Goal: Task Accomplishment & Management: Manage account settings

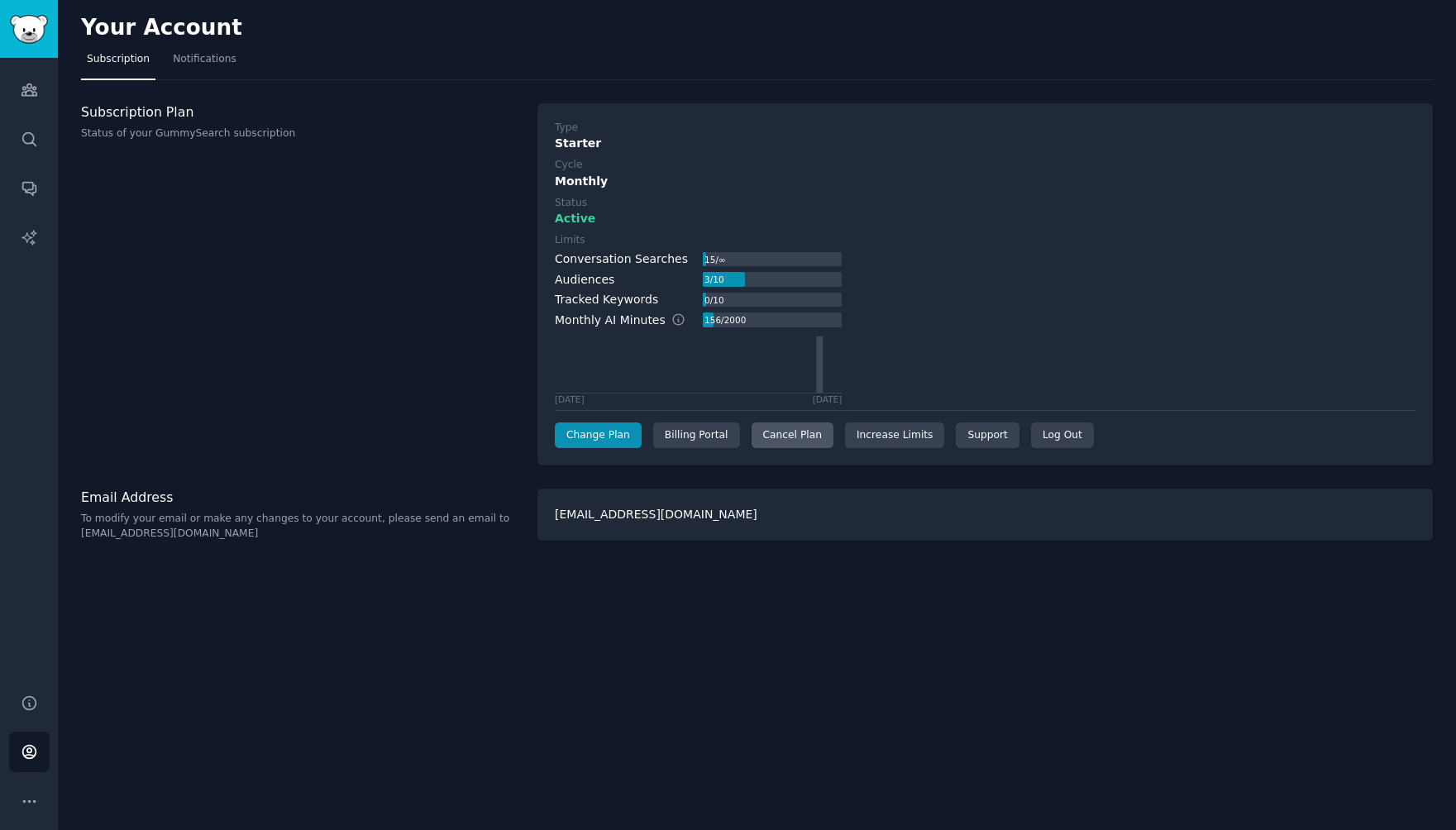
click at [770, 435] on div "Cancel Plan" at bounding box center [792, 436] width 82 height 27
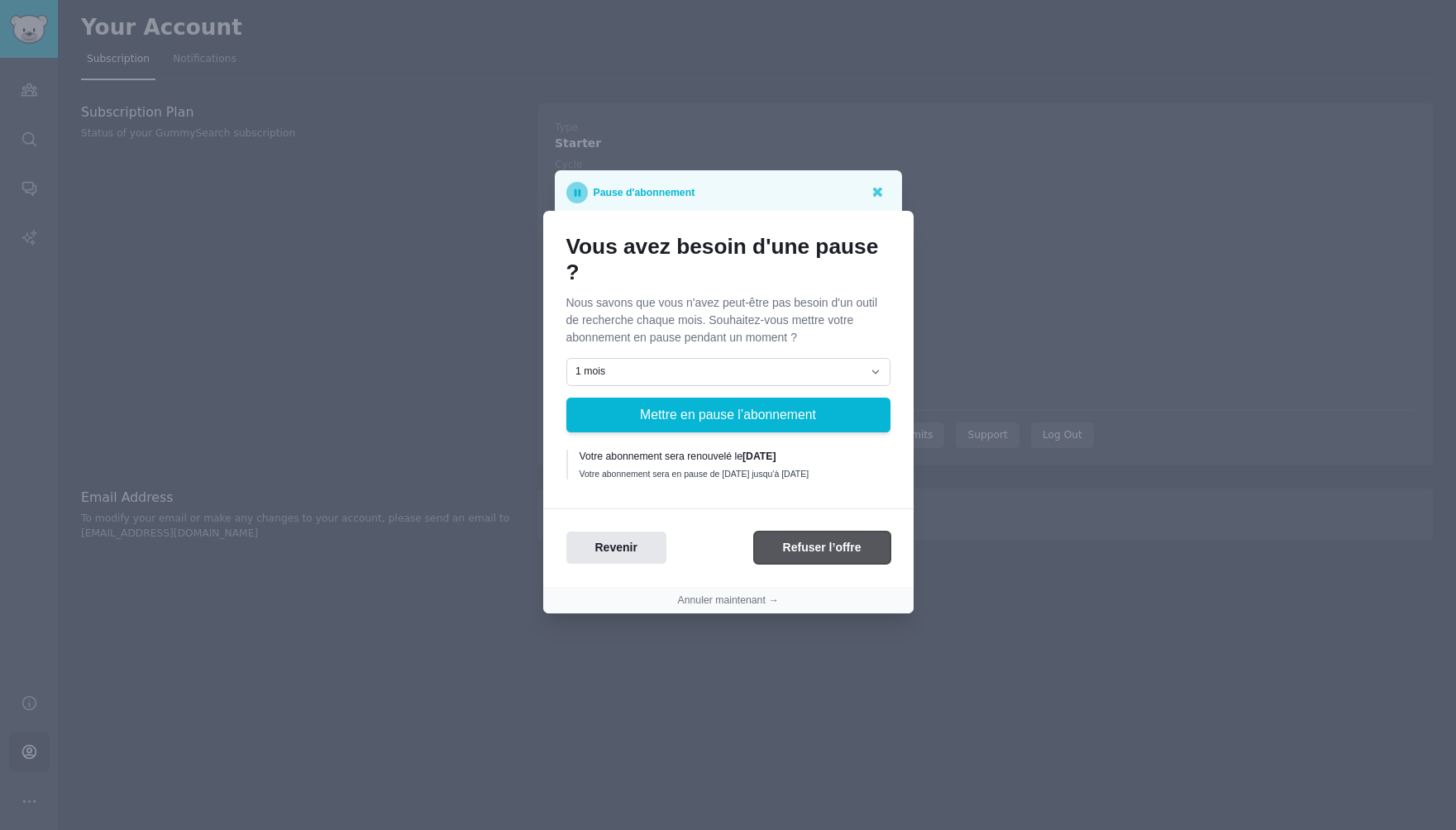
click at [810, 558] on button "Refuser l’offre" at bounding box center [822, 547] width 136 height 32
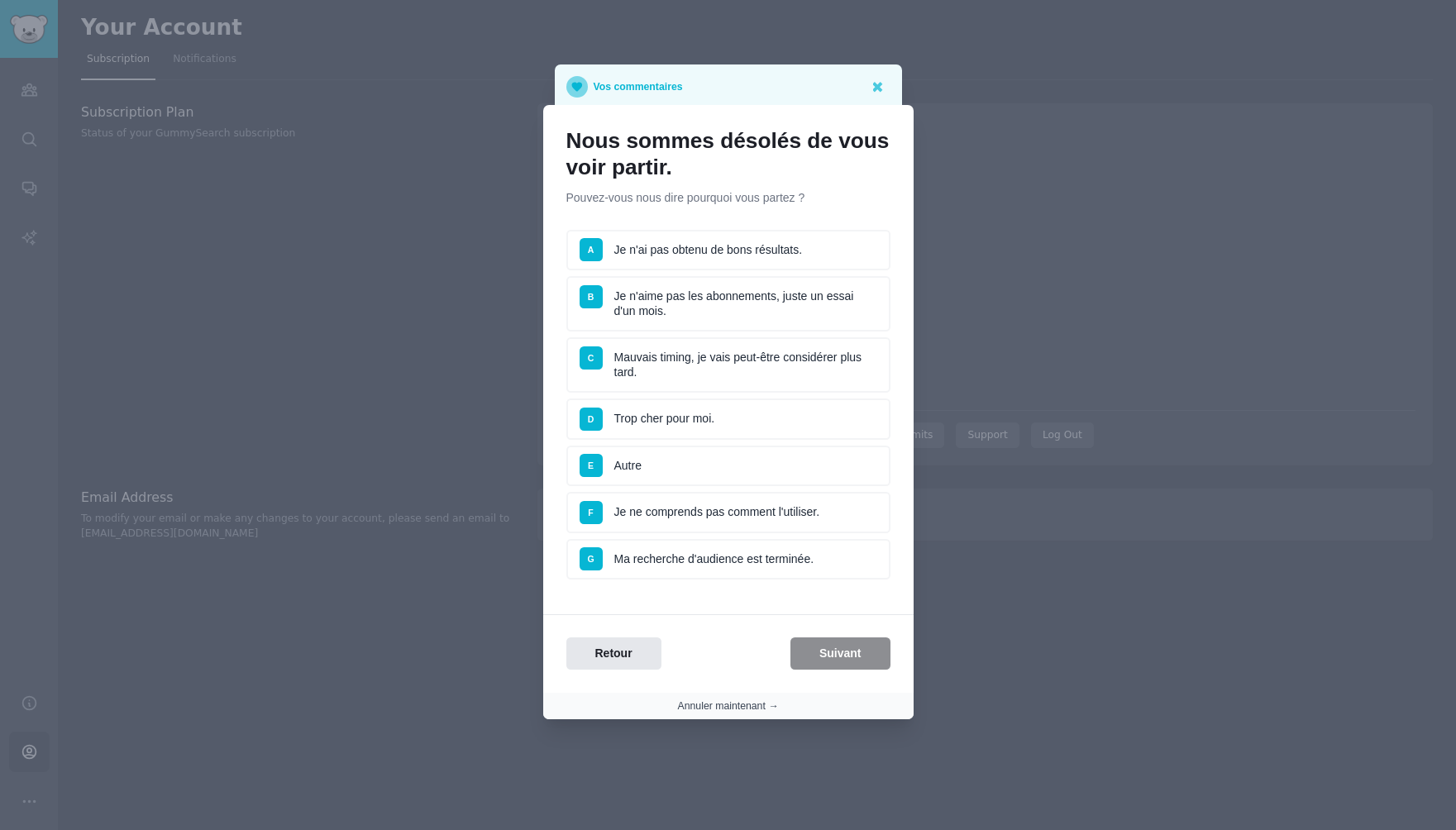
click at [748, 705] on button "Annuler maintenant →" at bounding box center [728, 707] width 101 height 15
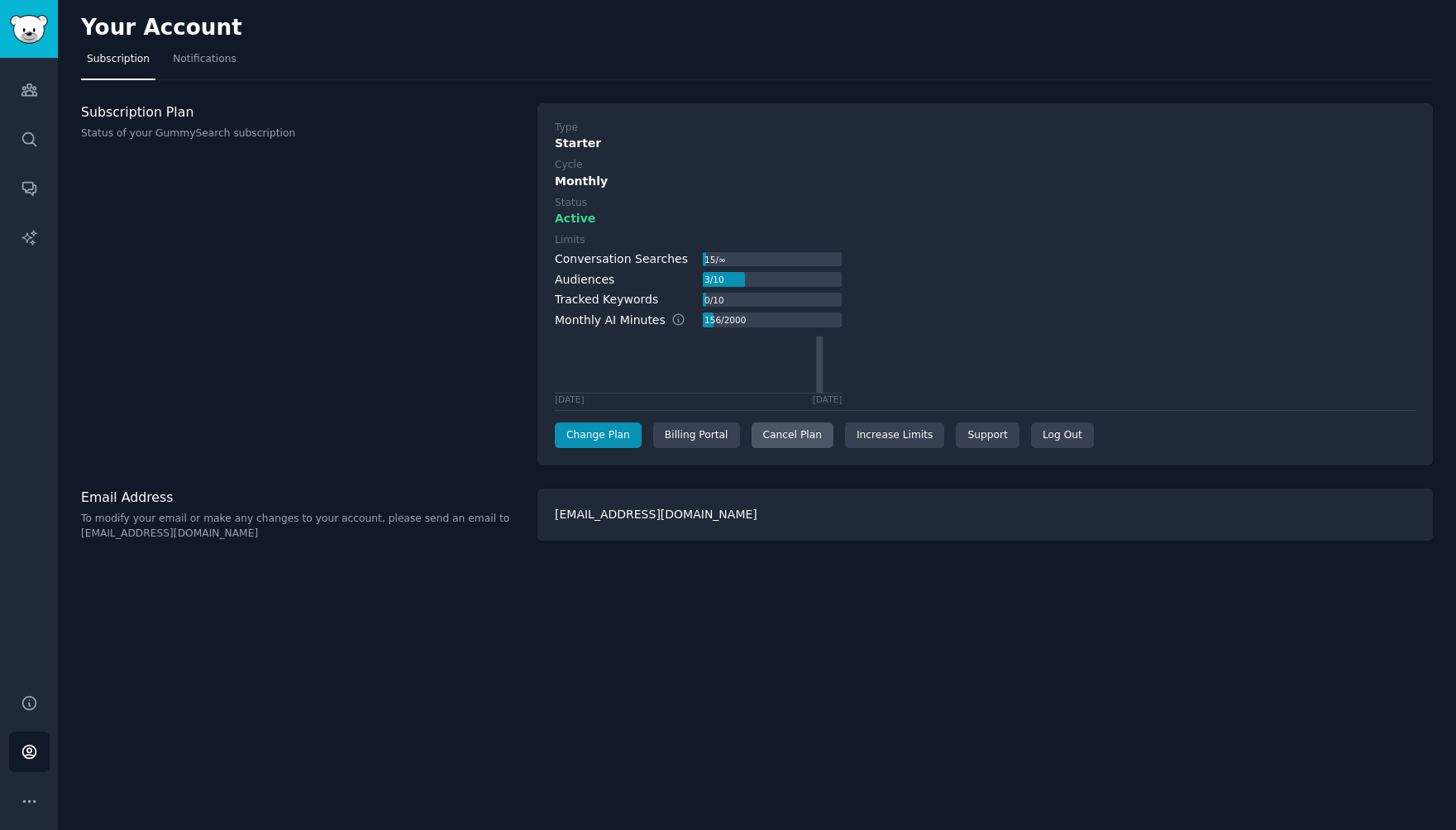
click at [806, 431] on div "Cancel Plan" at bounding box center [792, 436] width 82 height 27
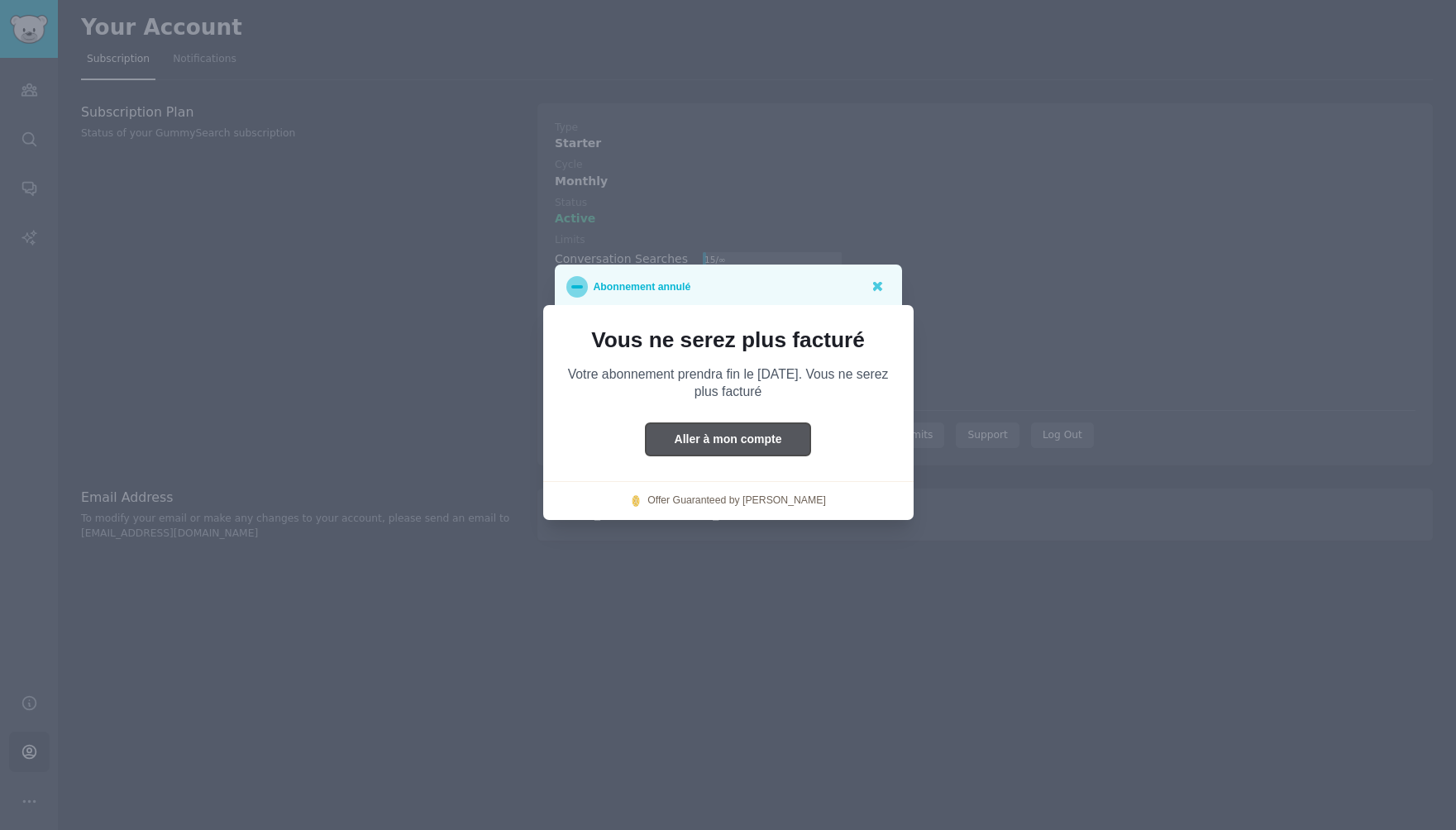
click at [791, 445] on button "Aller à mon compte" at bounding box center [728, 439] width 166 height 32
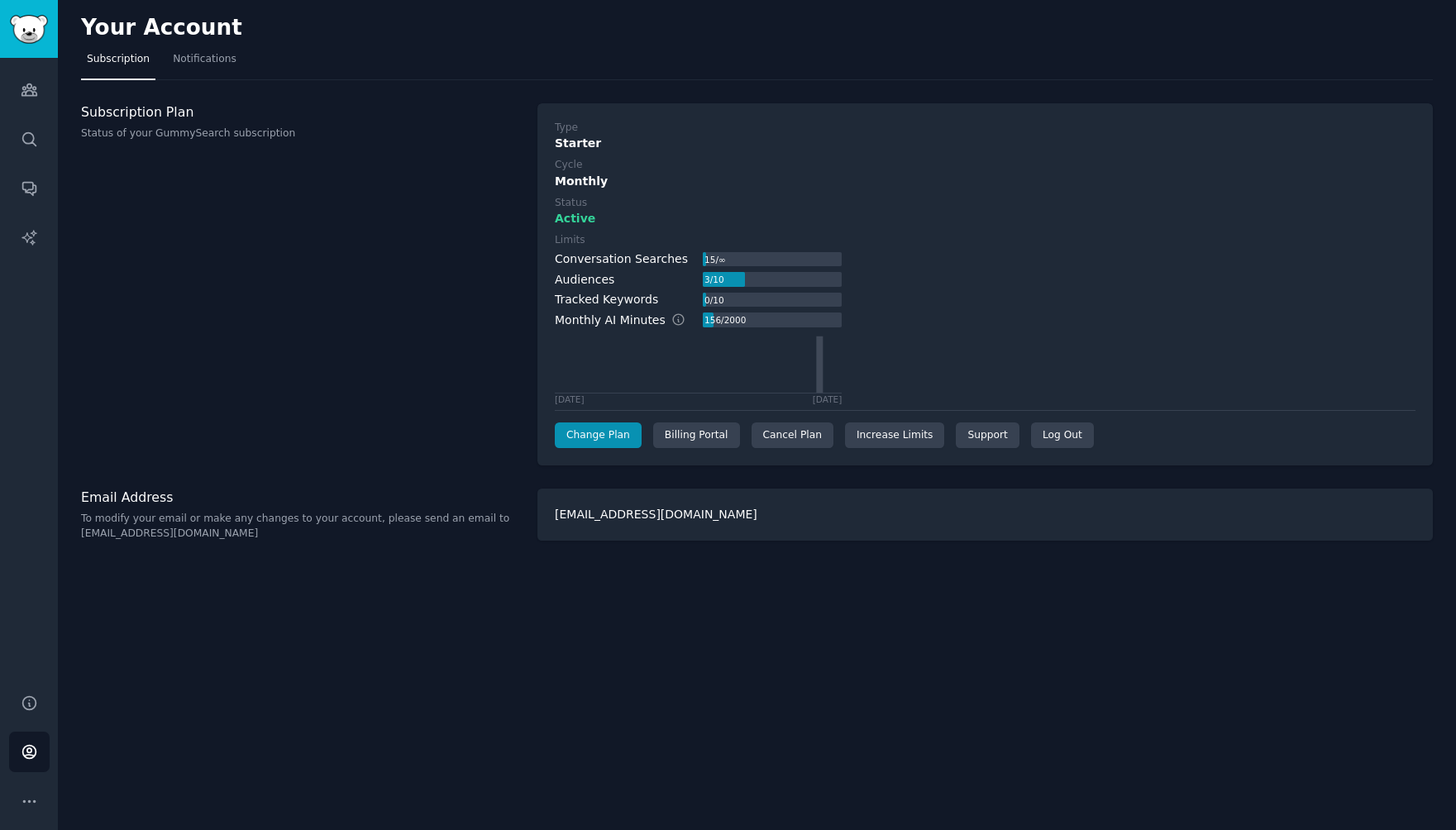
click at [791, 445] on div "Cancel Plan" at bounding box center [792, 436] width 82 height 27
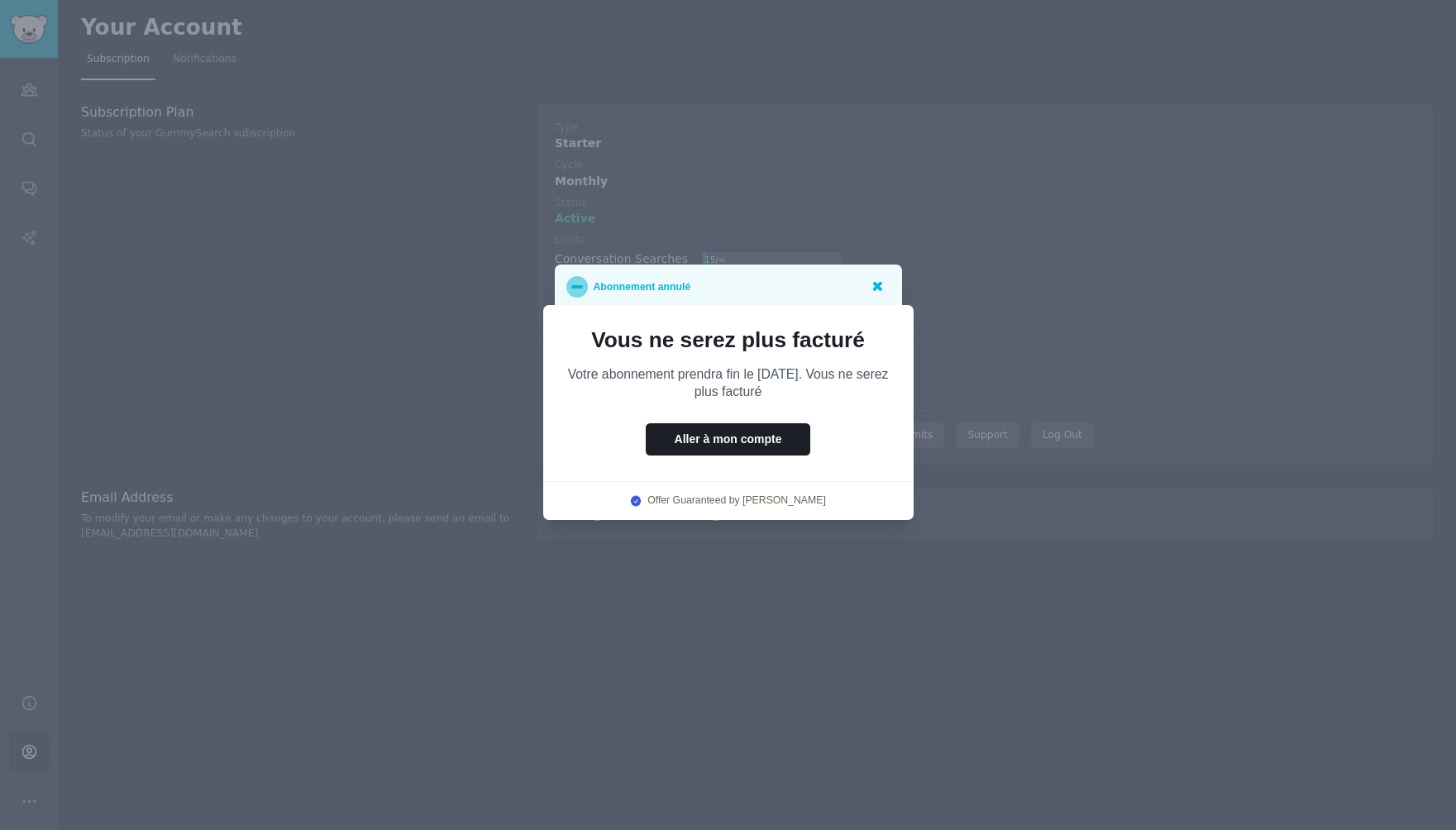
click at [876, 285] on icon at bounding box center [878, 287] width 10 height 10
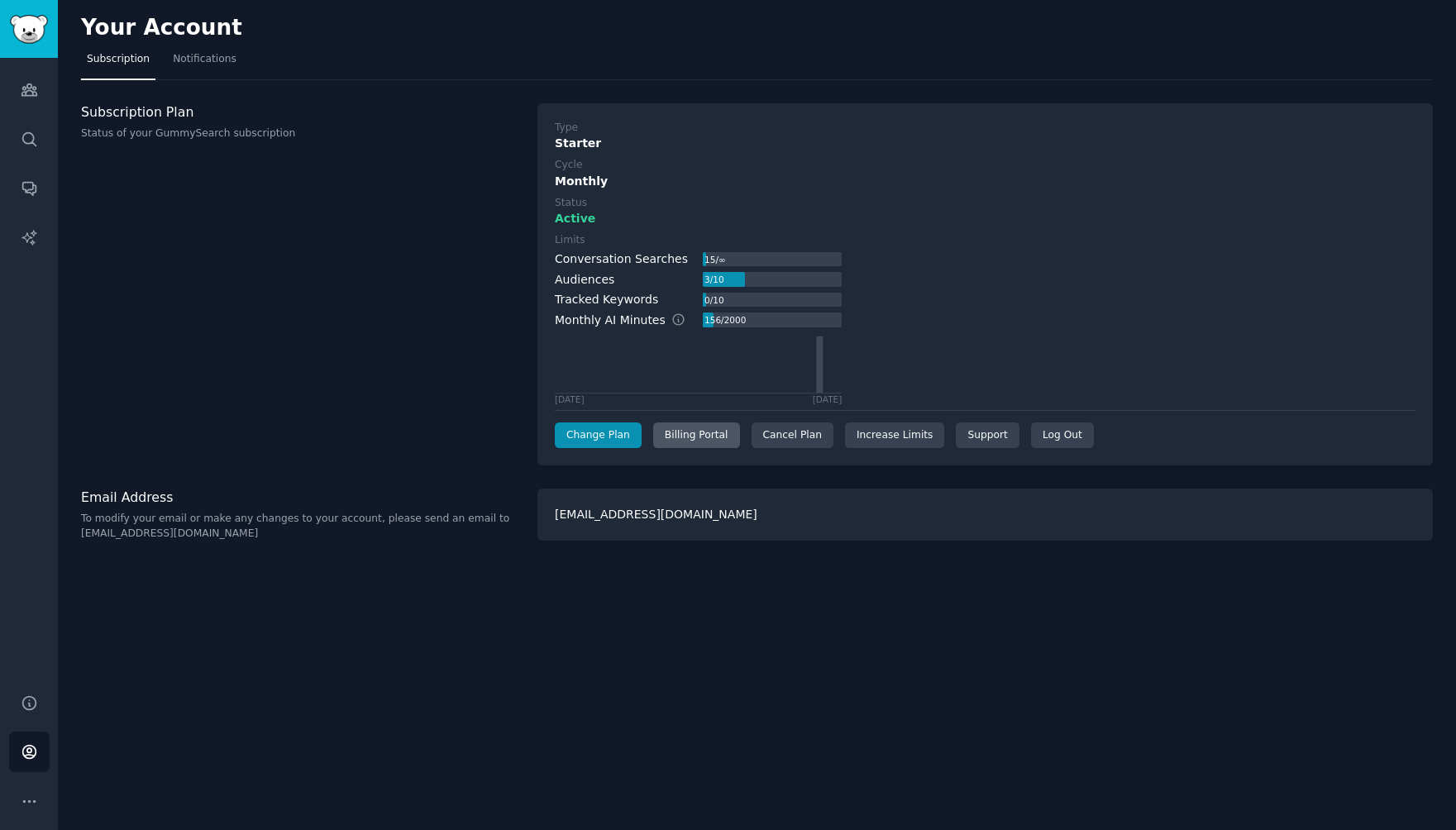
click at [699, 439] on div "Billing Portal" at bounding box center [696, 436] width 87 height 27
